Goal: Task Accomplishment & Management: Use online tool/utility

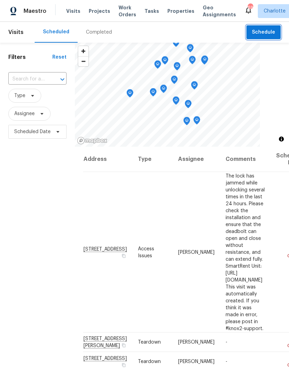
click at [271, 30] on span "Schedule" at bounding box center [263, 32] width 23 height 9
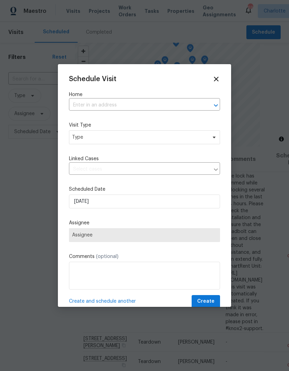
click at [215, 103] on icon "Open" at bounding box center [216, 105] width 8 height 8
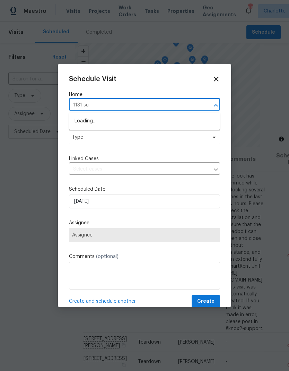
type input "1131 sum"
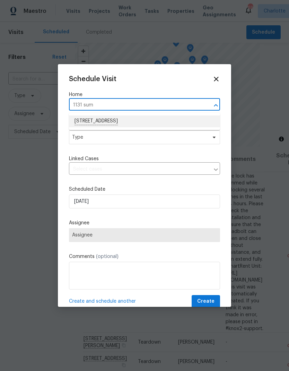
click at [91, 123] on li "[STREET_ADDRESS]" at bounding box center [144, 121] width 151 height 12
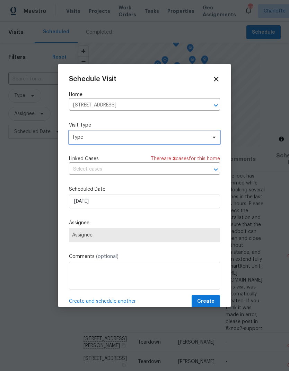
click at [217, 134] on span "Type" at bounding box center [144, 137] width 151 height 14
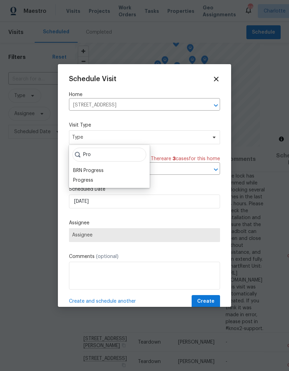
type input "Pro"
click at [78, 181] on div "Progress" at bounding box center [83, 180] width 20 height 7
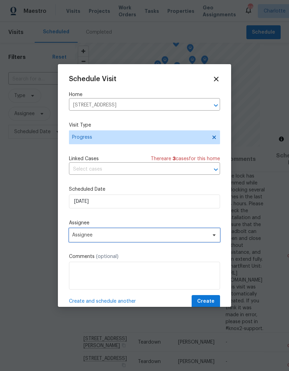
click at [209, 239] on span "Assignee" at bounding box center [144, 235] width 151 height 14
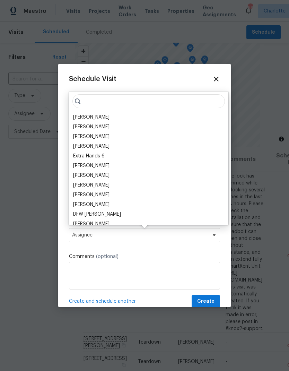
click at [76, 115] on div "[PERSON_NAME]" at bounding box center [91, 117] width 36 height 7
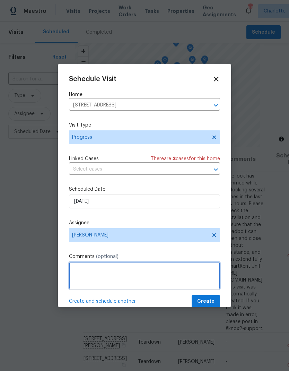
click at [208, 277] on textarea at bounding box center [144, 276] width 151 height 28
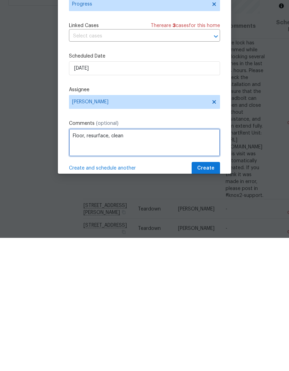
click at [74, 262] on textarea "Floor, resurface, clean" at bounding box center [144, 276] width 151 height 28
click at [71, 262] on textarea "Floor, resurface, clean" at bounding box center [144, 276] width 151 height 28
type textarea "Check subfloor damage? Floor, resurface, clean"
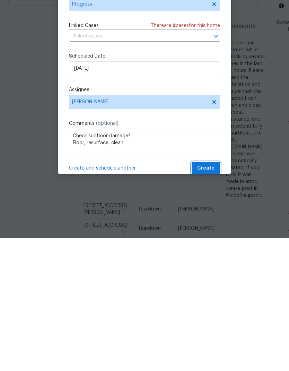
click at [212, 297] on span "Create" at bounding box center [205, 301] width 17 height 9
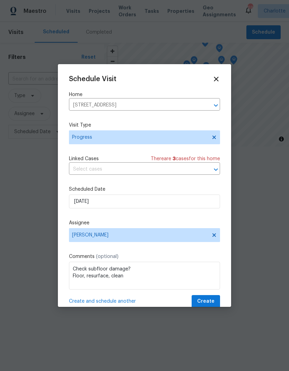
scroll to position [0, 0]
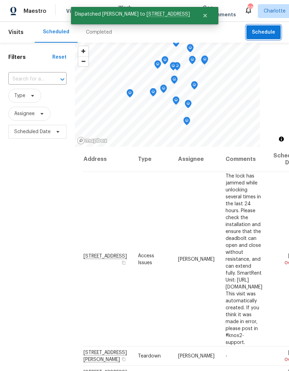
click at [271, 32] on span "Schedule" at bounding box center [263, 32] width 23 height 9
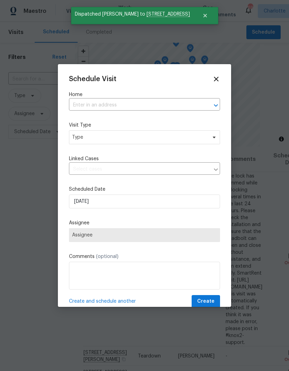
click at [214, 102] on icon "Open" at bounding box center [216, 105] width 8 height 8
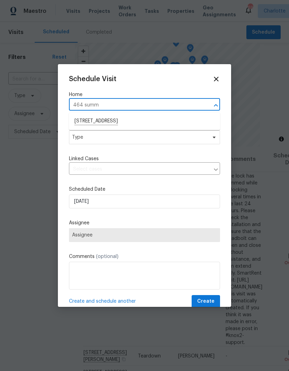
type input "464 sum"
click at [88, 122] on li "[STREET_ADDRESS]" at bounding box center [144, 121] width 151 height 12
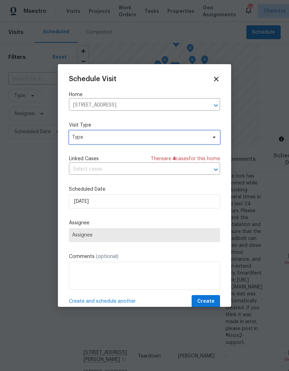
click at [212, 139] on icon at bounding box center [215, 138] width 6 height 6
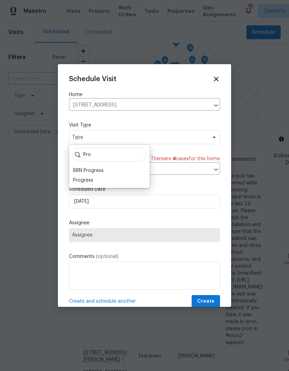
type input "Pro"
click at [79, 183] on div "Progress" at bounding box center [83, 180] width 20 height 7
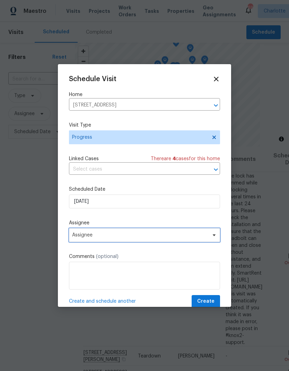
click at [210, 240] on span "Assignee" at bounding box center [144, 235] width 151 height 14
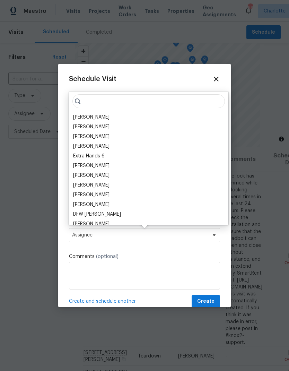
click at [77, 115] on div "[PERSON_NAME]" at bounding box center [91, 117] width 36 height 7
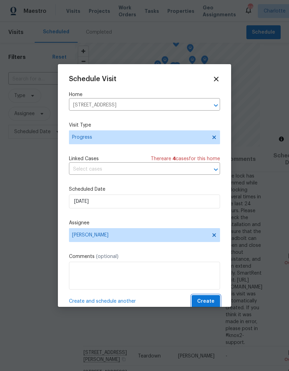
click at [212, 302] on span "Create" at bounding box center [205, 301] width 17 height 9
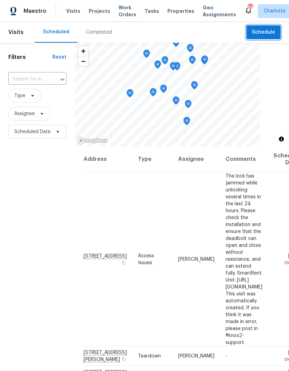
click at [267, 31] on span "Schedule" at bounding box center [263, 32] width 23 height 9
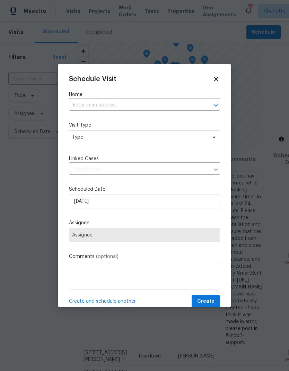
click at [212, 107] on icon "Open" at bounding box center [216, 105] width 8 height 8
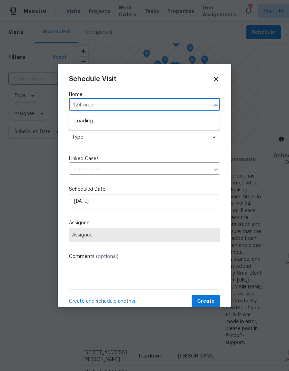
type input "124 creek"
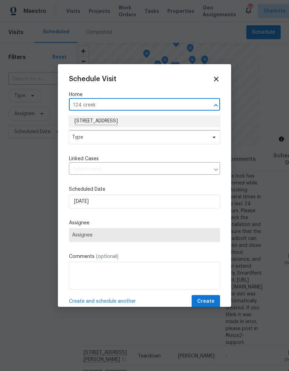
click at [87, 121] on li "[STREET_ADDRESS]" at bounding box center [144, 121] width 151 height 12
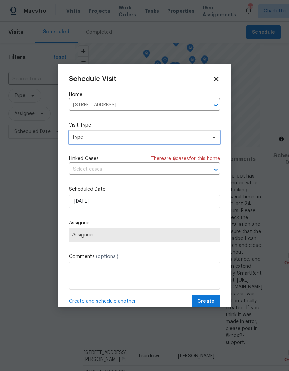
click at [216, 137] on icon at bounding box center [215, 138] width 6 height 6
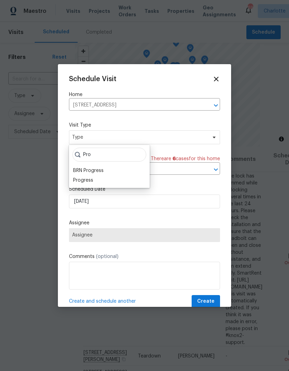
type input "Pro"
click at [79, 181] on div "Progress" at bounding box center [83, 180] width 20 height 7
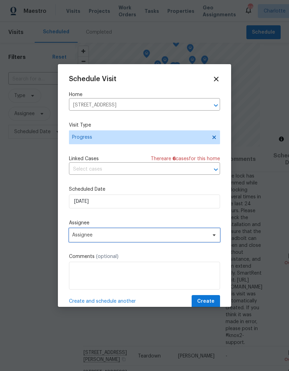
click at [215, 238] on icon at bounding box center [215, 235] width 6 height 6
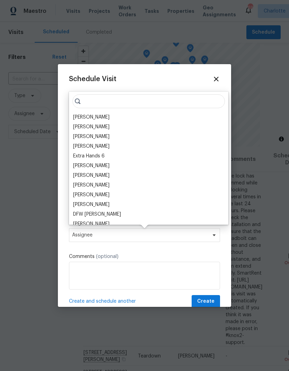
click at [78, 116] on div "[PERSON_NAME]" at bounding box center [91, 117] width 36 height 7
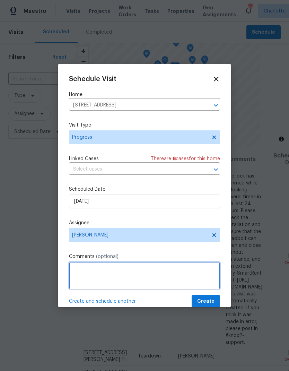
click at [194, 277] on textarea at bounding box center [144, 276] width 151 height 28
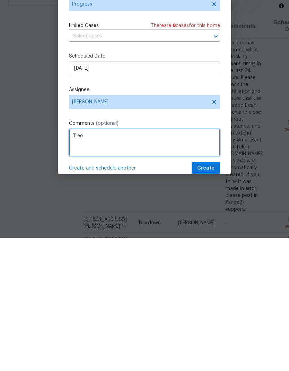
type textarea "Tree"
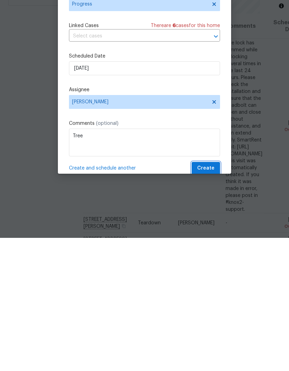
click at [211, 297] on span "Create" at bounding box center [205, 301] width 17 height 9
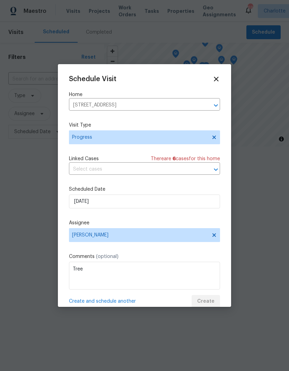
scroll to position [0, 0]
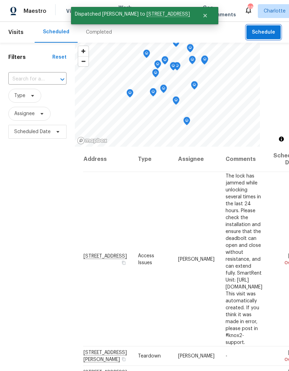
click at [270, 31] on span "Schedule" at bounding box center [263, 32] width 23 height 9
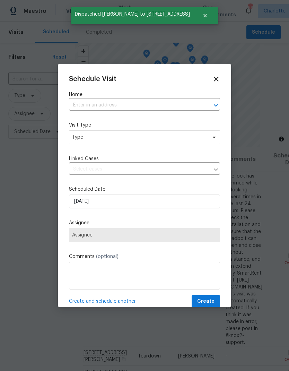
click at [208, 105] on div at bounding box center [211, 106] width 18 height 10
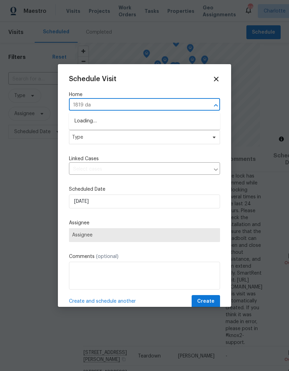
type input "1819 [PERSON_NAME]"
click at [160, 121] on li "[STREET_ADDRESS]" at bounding box center [144, 120] width 151 height 11
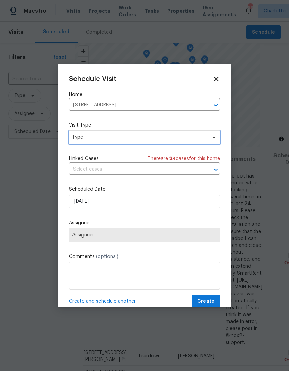
click at [216, 135] on icon at bounding box center [215, 138] width 6 height 6
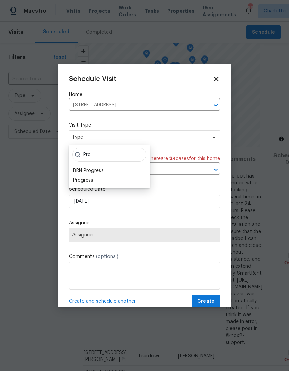
type input "Pro"
click at [76, 183] on div "Progress" at bounding box center [83, 180] width 20 height 7
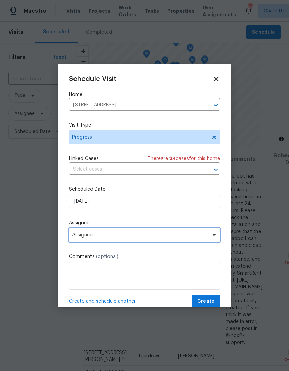
click at [78, 238] on span "Assignee" at bounding box center [140, 235] width 136 height 6
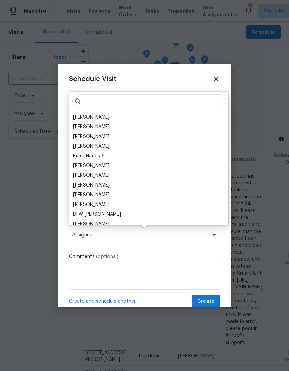
click at [75, 118] on div "[PERSON_NAME]" at bounding box center [91, 117] width 36 height 7
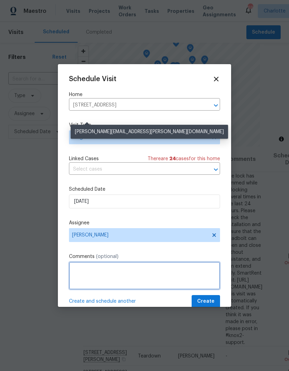
click at [185, 268] on textarea at bounding box center [144, 276] width 151 height 28
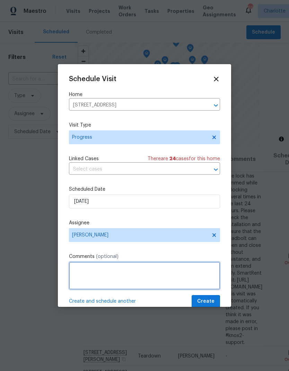
scroll to position [25, 0]
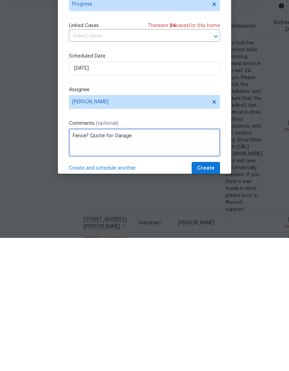
type textarea "Fence? Quote for Garage"
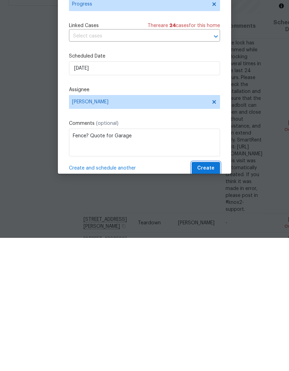
click at [213, 297] on span "Create" at bounding box center [205, 301] width 17 height 9
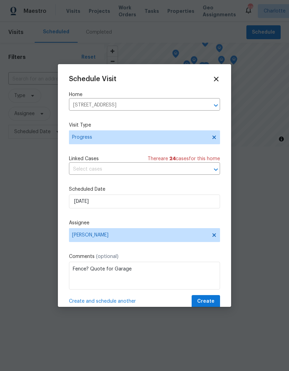
scroll to position [0, 0]
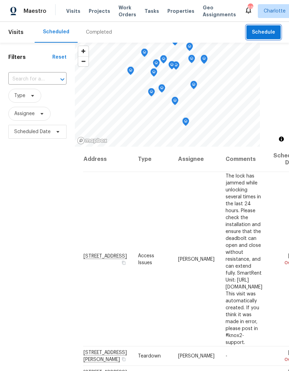
click at [270, 34] on span "Schedule" at bounding box center [263, 32] width 23 height 9
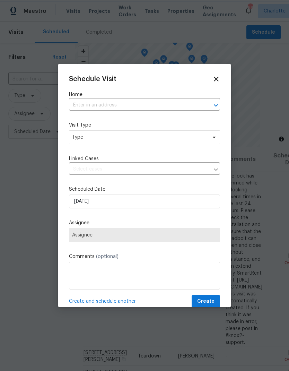
click at [208, 104] on div at bounding box center [211, 106] width 18 height 10
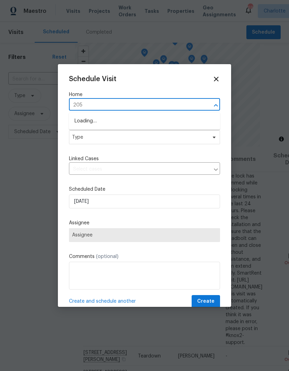
type input "205 m"
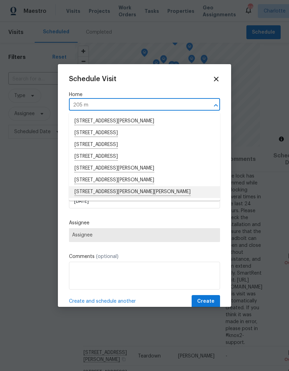
click at [148, 194] on li "[STREET_ADDRESS][PERSON_NAME][PERSON_NAME]" at bounding box center [144, 192] width 151 height 12
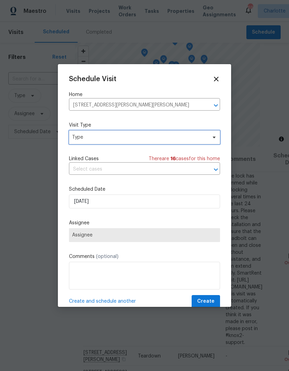
click at [208, 139] on span "Type" at bounding box center [144, 137] width 151 height 14
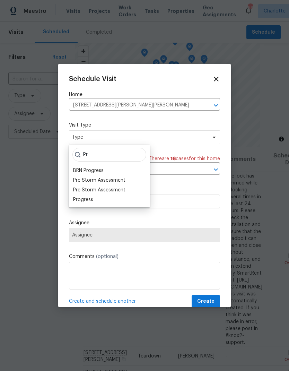
type input "Pr"
click at [92, 199] on div "Progress" at bounding box center [83, 199] width 20 height 7
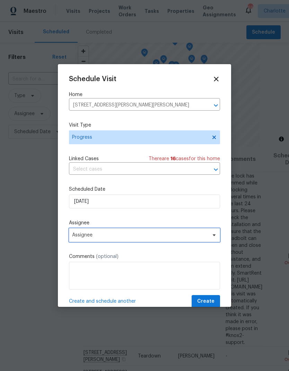
click at [213, 238] on icon at bounding box center [215, 235] width 6 height 6
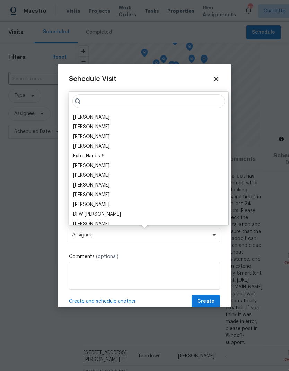
click at [75, 118] on div "[PERSON_NAME]" at bounding box center [91, 117] width 36 height 7
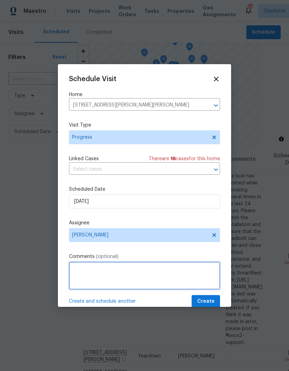
click at [199, 274] on textarea at bounding box center [144, 276] width 151 height 28
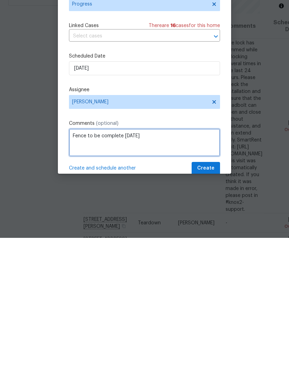
type textarea "Fence to be complete [DATE]"
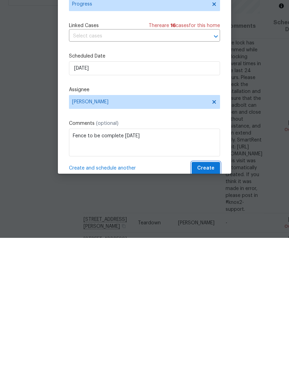
click at [212, 297] on span "Create" at bounding box center [205, 301] width 17 height 9
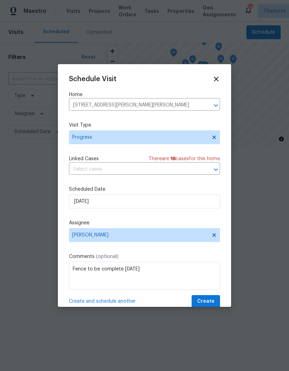
scroll to position [0, 0]
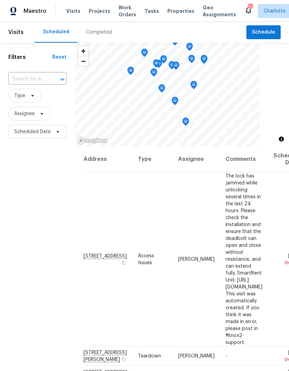
click at [119, 12] on span "Work Orders" at bounding box center [128, 11] width 18 height 14
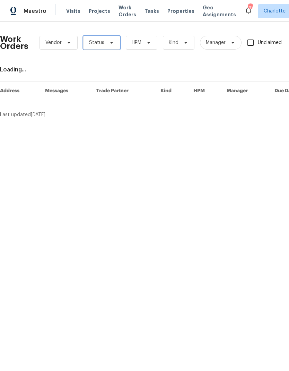
click at [115, 40] on span "Status" at bounding box center [101, 43] width 37 height 14
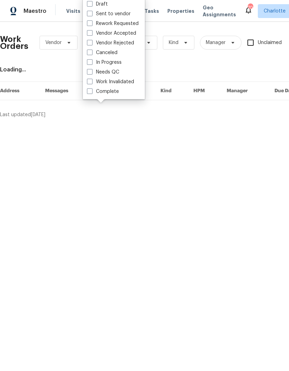
click at [118, 73] on label "Needs QC" at bounding box center [103, 72] width 32 height 7
click at [92, 73] on input "Needs QC" at bounding box center [89, 71] width 5 height 5
checkbox input "true"
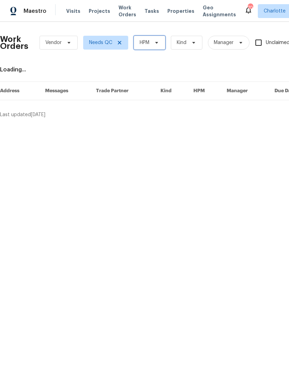
click at [161, 39] on span "HPM" at bounding box center [150, 43] width 32 height 14
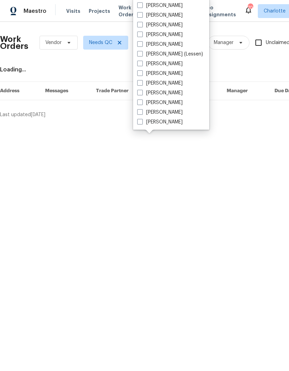
scroll to position [86, 0]
click at [162, 104] on label "[PERSON_NAME]" at bounding box center [159, 102] width 45 height 7
click at [142, 104] on input "[PERSON_NAME]" at bounding box center [139, 101] width 5 height 5
checkbox input "true"
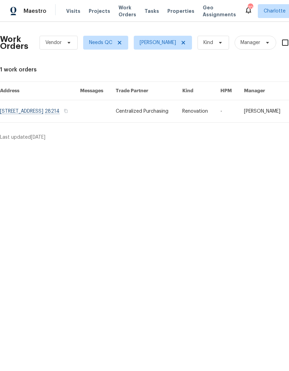
click at [157, 109] on link at bounding box center [149, 111] width 67 height 22
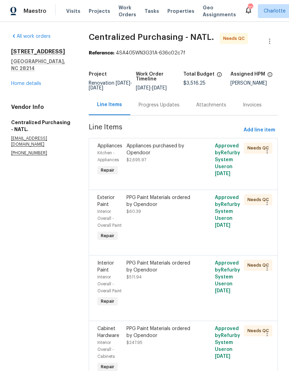
click at [173, 153] on div "Appliances purchased by Opendoor" at bounding box center [161, 150] width 69 height 14
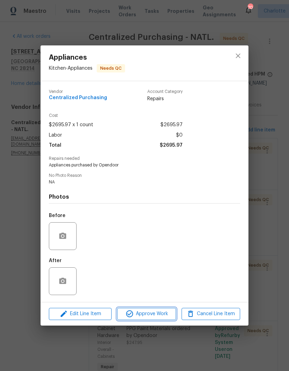
click at [153, 318] on span "Approve Work" at bounding box center [146, 314] width 54 height 9
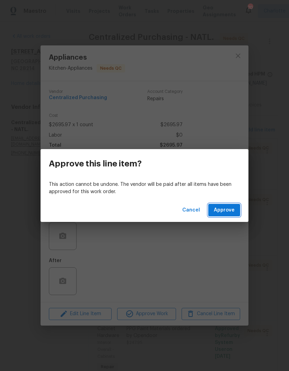
click at [229, 211] on span "Approve" at bounding box center [224, 210] width 21 height 9
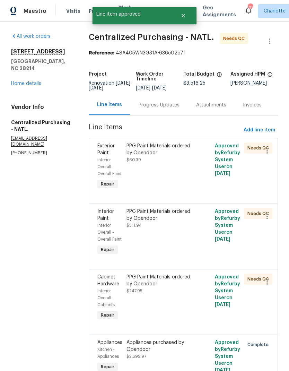
click at [167, 152] on div "PPG Paint Materials ordered by Opendoor" at bounding box center [161, 150] width 69 height 14
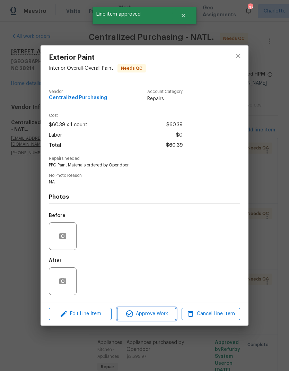
click at [158, 318] on span "Approve Work" at bounding box center [146, 314] width 54 height 9
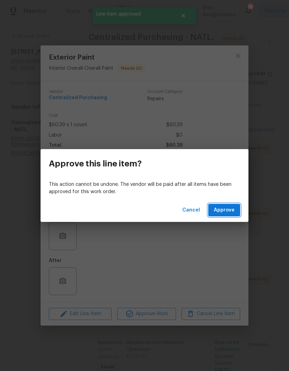
click at [232, 213] on span "Approve" at bounding box center [224, 210] width 21 height 9
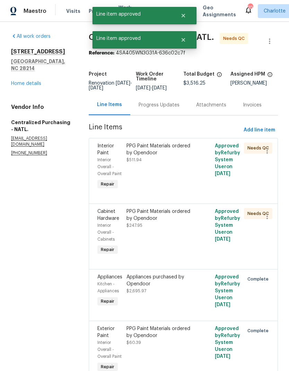
click at [165, 151] on div "PPG Paint Materials ordered by Opendoor" at bounding box center [161, 150] width 69 height 14
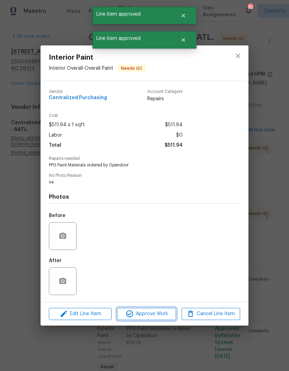
click at [157, 315] on span "Approve Work" at bounding box center [146, 314] width 54 height 9
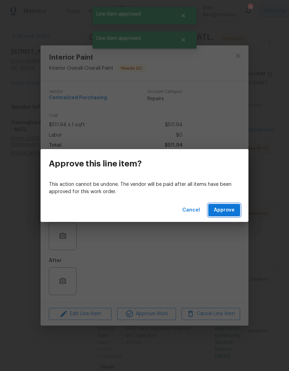
click at [219, 214] on button "Approve" at bounding box center [224, 210] width 32 height 13
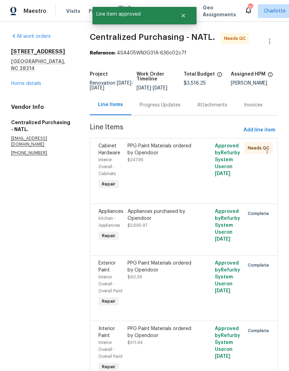
click at [169, 151] on div "PPG Paint Materials ordered by Opendoor" at bounding box center [162, 150] width 69 height 14
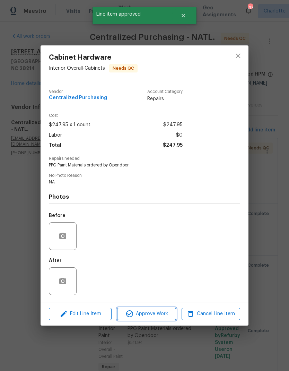
click at [154, 318] on span "Approve Work" at bounding box center [146, 314] width 54 height 9
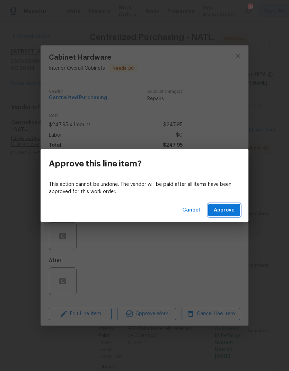
click at [224, 216] on button "Approve" at bounding box center [224, 210] width 32 height 13
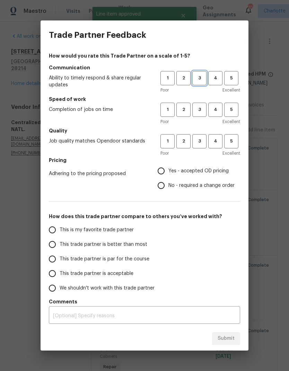
click at [203, 76] on span "3" at bounding box center [199, 78] width 13 height 8
click at [203, 109] on span "3" at bounding box center [199, 110] width 13 height 8
click at [203, 146] on button "3" at bounding box center [199, 141] width 14 height 14
click at [163, 172] on input "Yes - accepted OD pricing" at bounding box center [161, 171] width 15 height 15
radio input "true"
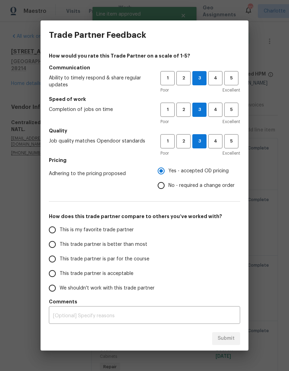
click at [122, 247] on span "This trade partner is better than most" at bounding box center [104, 244] width 88 height 7
click at [60, 247] on input "This trade partner is better than most" at bounding box center [52, 244] width 15 height 15
click at [233, 339] on span "Submit" at bounding box center [226, 338] width 17 height 9
radio input "true"
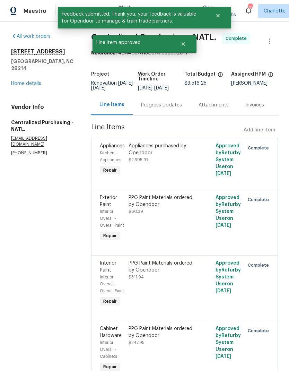
radio input "false"
click at [26, 72] on div "1131 Summit Hills Dr Charlotte, NC 28214 Home details" at bounding box center [42, 67] width 63 height 39
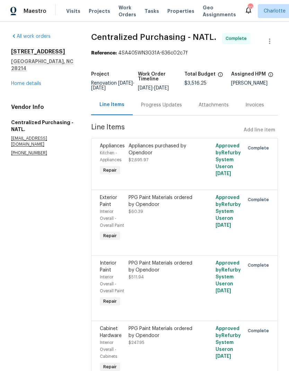
click at [17, 81] on link "Home details" at bounding box center [26, 83] width 30 height 5
